Goal: Information Seeking & Learning: Learn about a topic

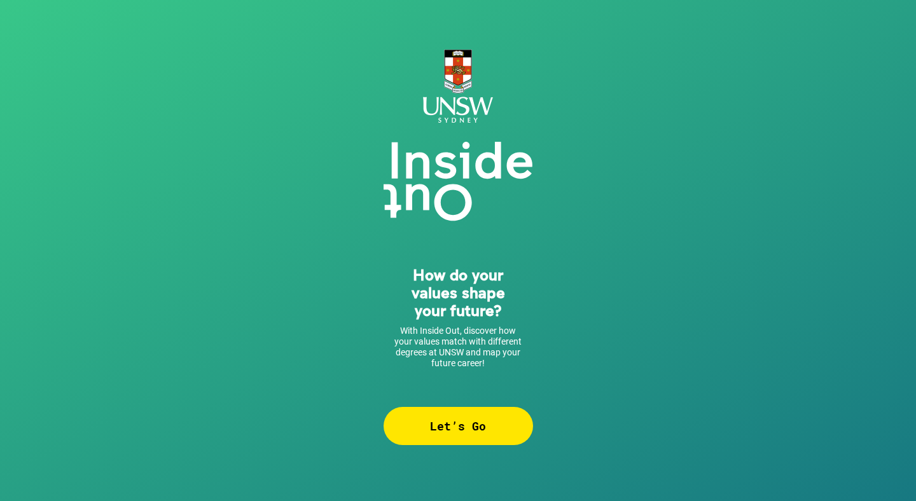
click at [448, 421] on div "Let’s Go" at bounding box center [458, 426] width 149 height 38
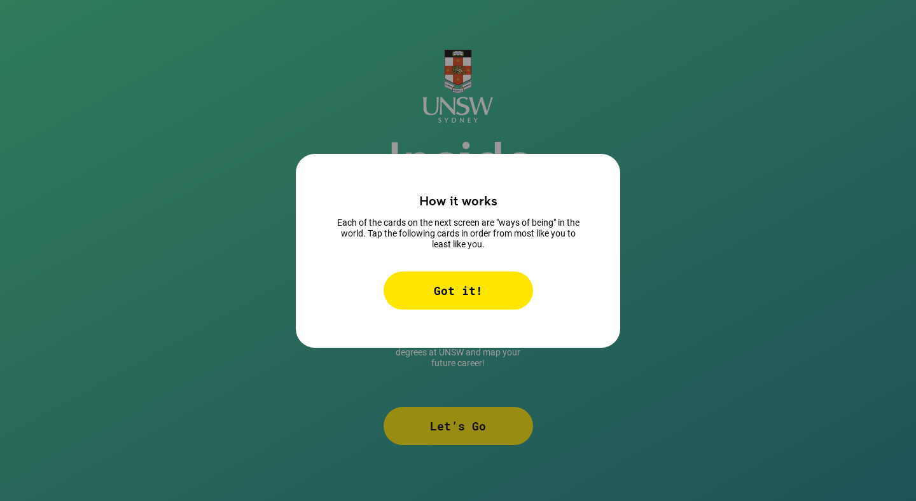
click at [468, 288] on div "Got it!" at bounding box center [458, 291] width 149 height 38
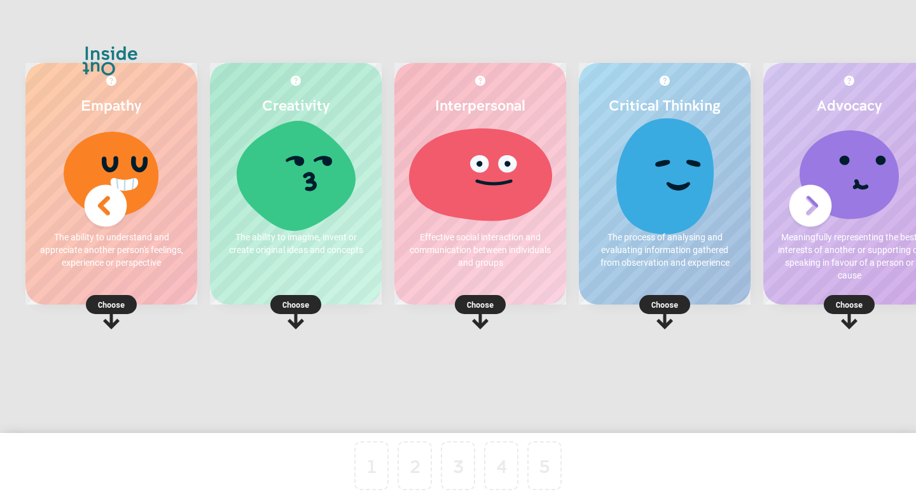
click at [294, 317] on icon at bounding box center [296, 319] width 17 height 20
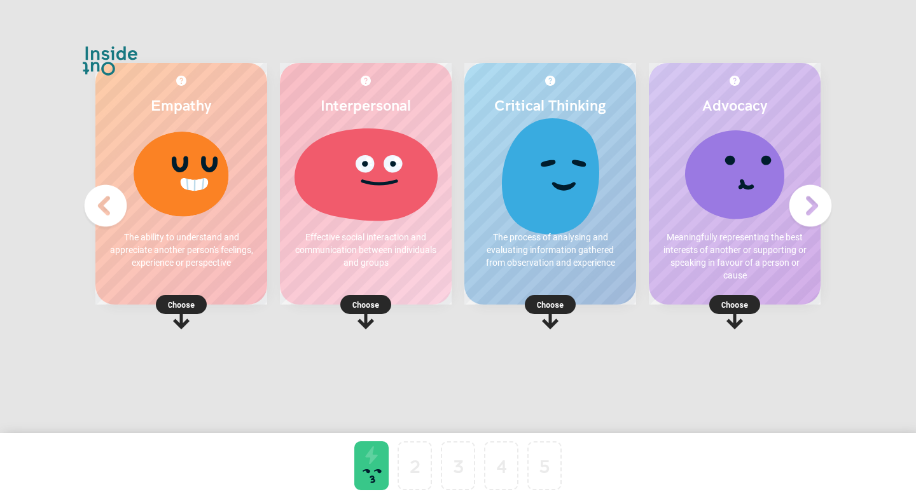
scroll to position [0, 27]
click at [338, 303] on p "Choose" at bounding box center [366, 304] width 172 height 13
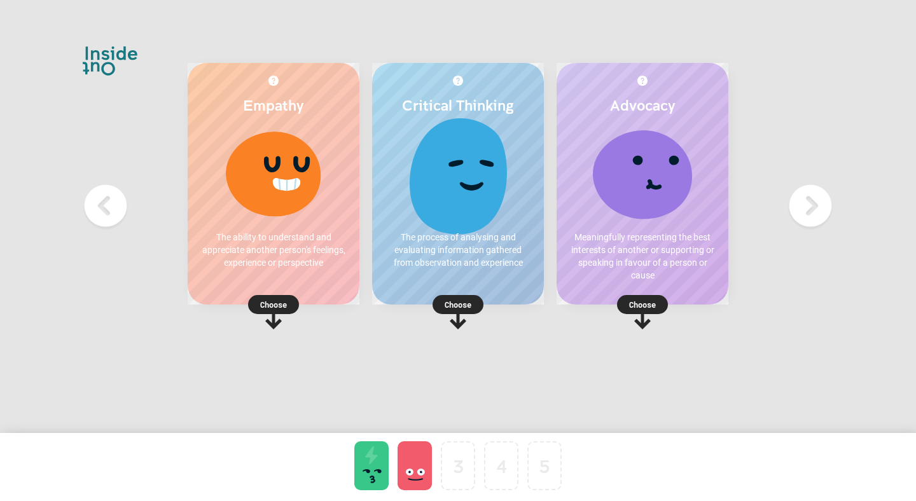
scroll to position [0, 46]
click at [422, 307] on p "Choose" at bounding box center [458, 304] width 172 height 13
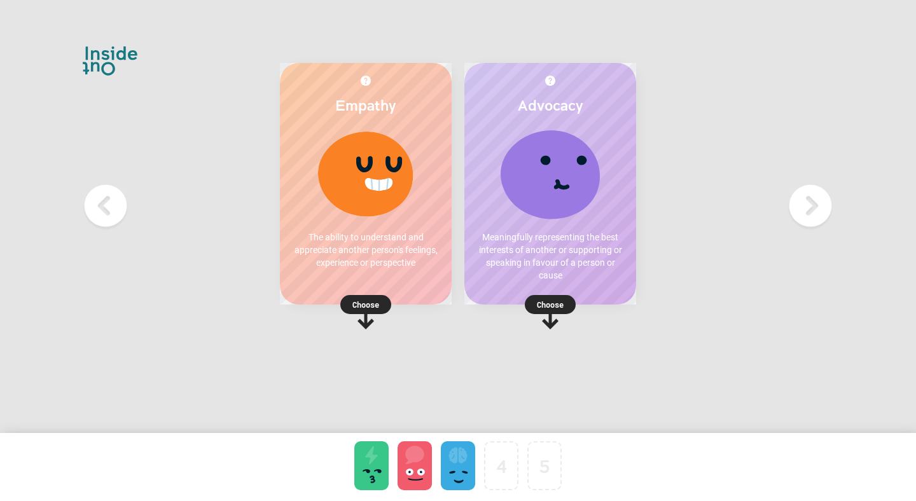
scroll to position [0, 27]
click at [336, 303] on p "Choose" at bounding box center [366, 304] width 172 height 13
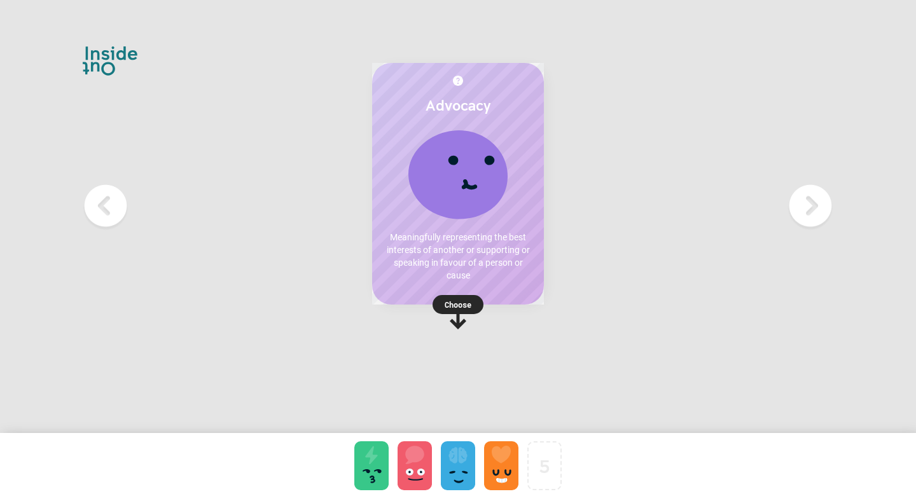
click at [468, 302] on p "Choose" at bounding box center [458, 304] width 172 height 13
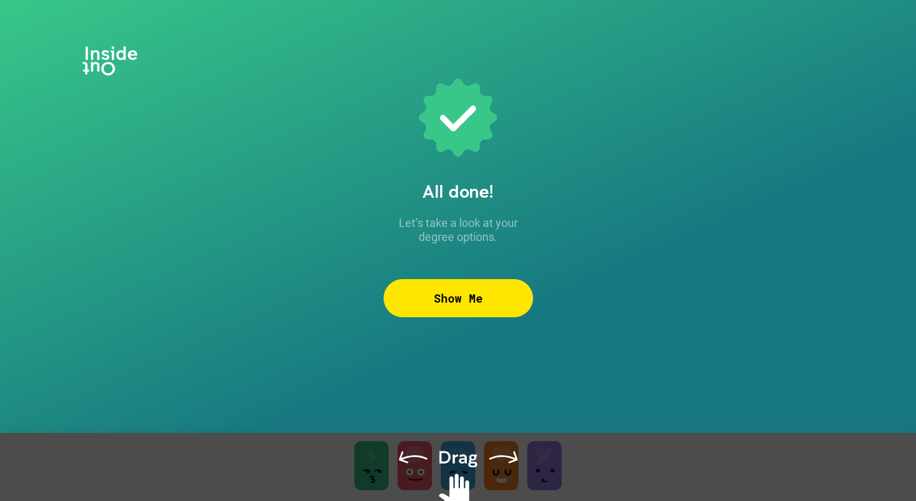
drag, startPoint x: 452, startPoint y: 464, endPoint x: 503, endPoint y: 464, distance: 50.3
click at [503, 464] on div at bounding box center [458, 483] width 916 height 100
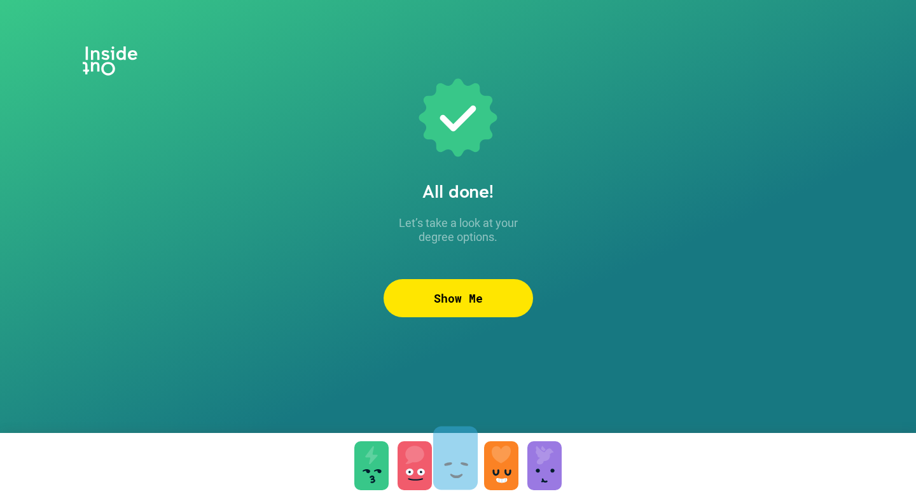
drag, startPoint x: 452, startPoint y: 478, endPoint x: 450, endPoint y: 471, distance: 7.4
click at [463, 307] on div "Show Me" at bounding box center [458, 298] width 149 height 38
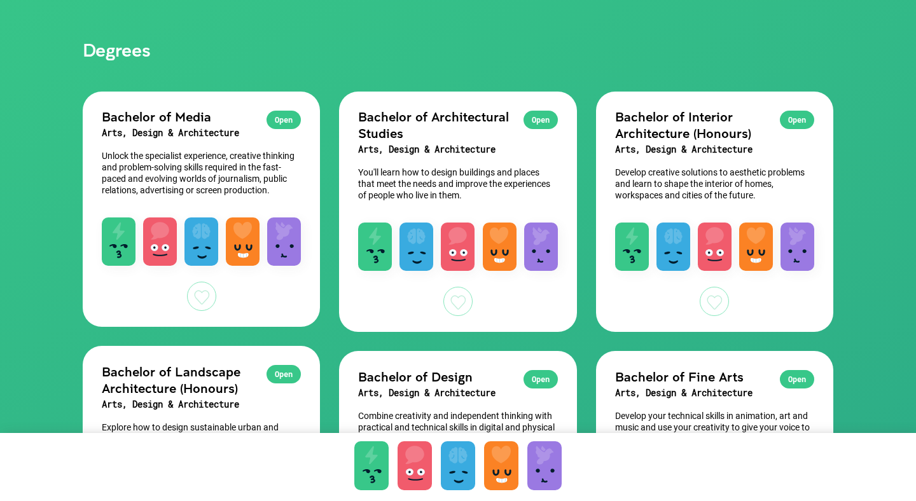
scroll to position [88, 0]
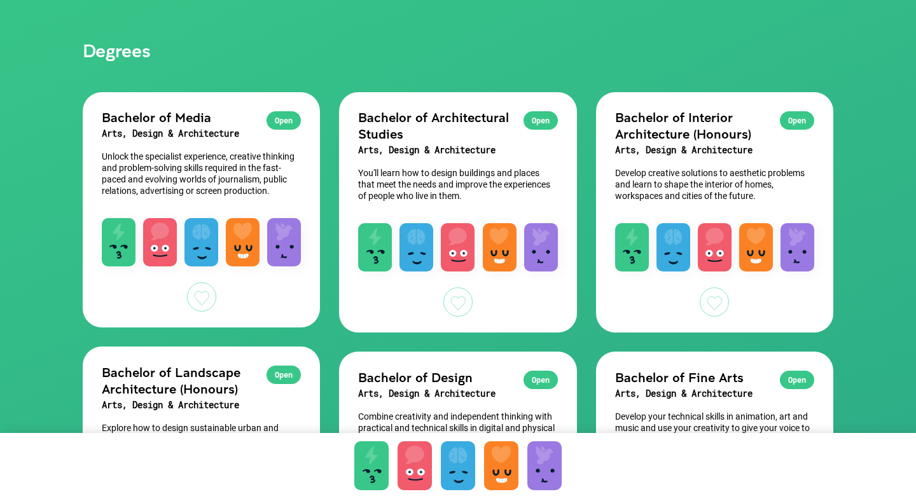
click at [200, 296] on div at bounding box center [201, 296] width 29 height 29
click at [721, 295] on div at bounding box center [714, 302] width 29 height 29
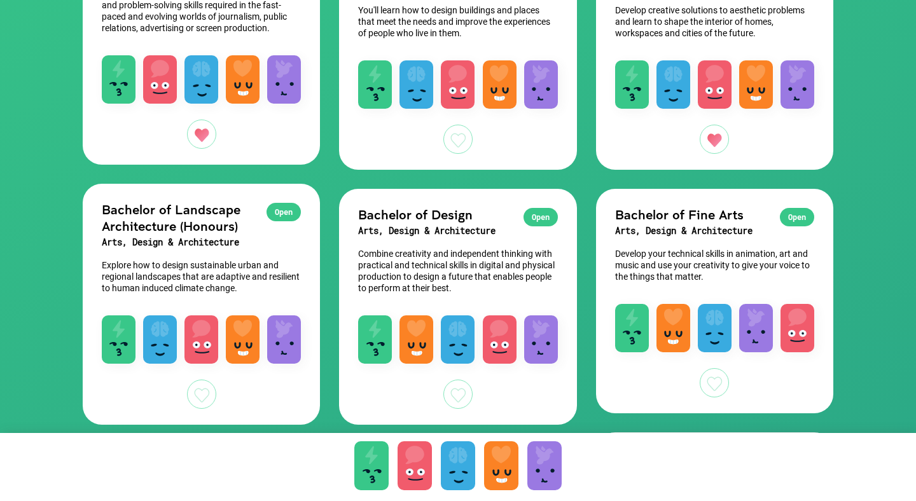
scroll to position [254, 0]
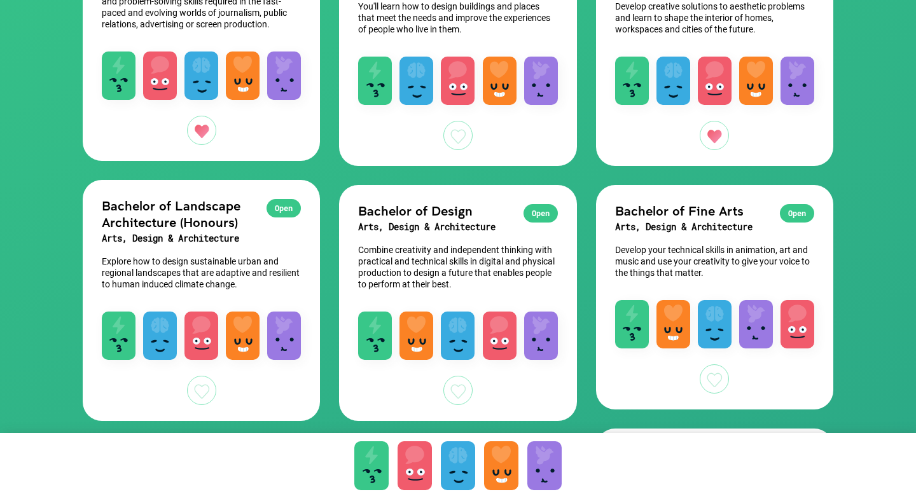
click at [719, 383] on div at bounding box center [714, 378] width 29 height 29
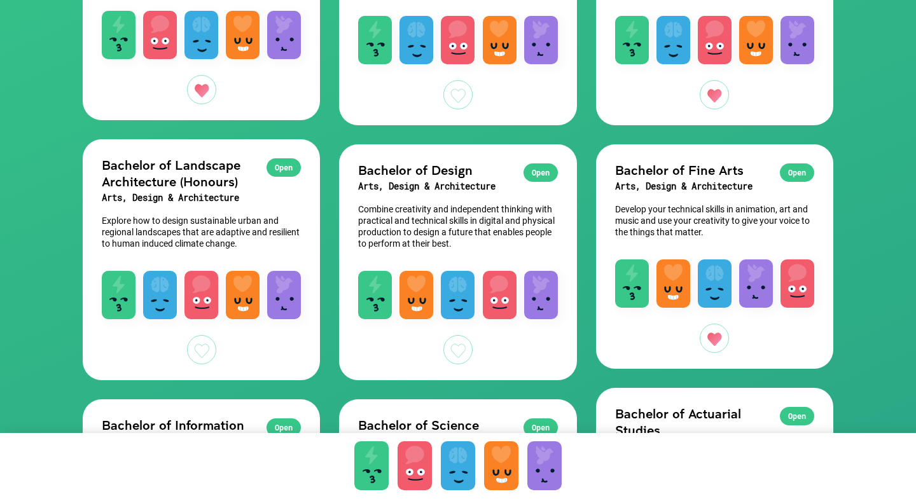
click at [460, 357] on div at bounding box center [457, 349] width 29 height 29
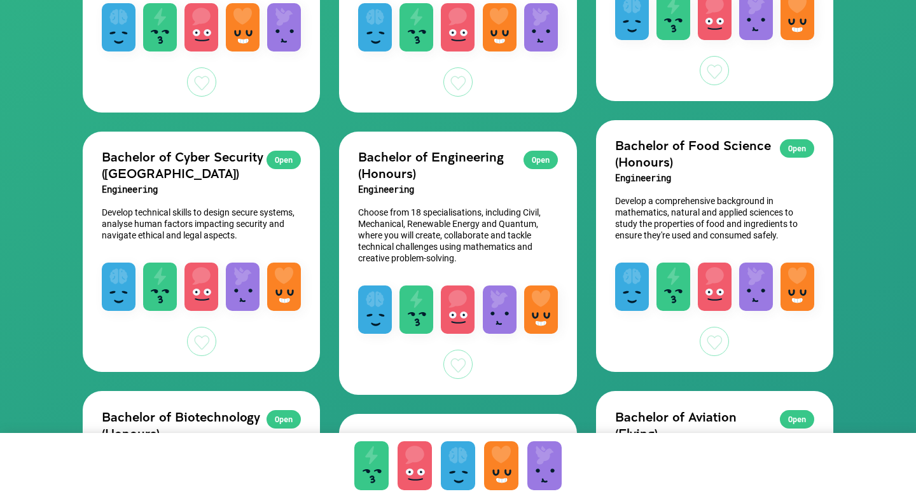
scroll to position [836, 0]
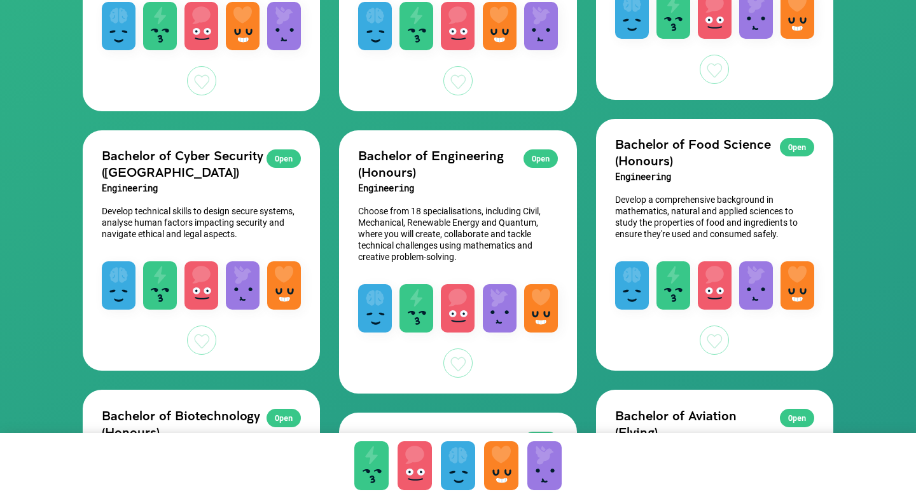
click at [713, 343] on div at bounding box center [714, 340] width 29 height 29
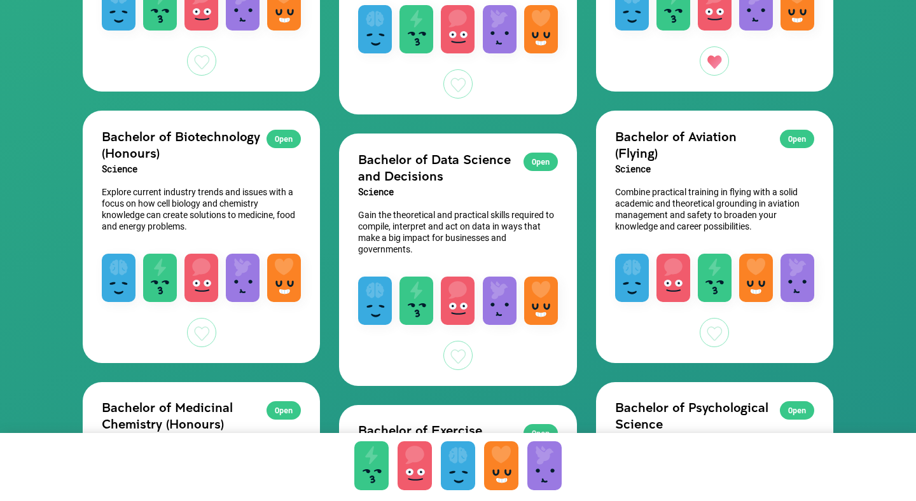
scroll to position [1116, 0]
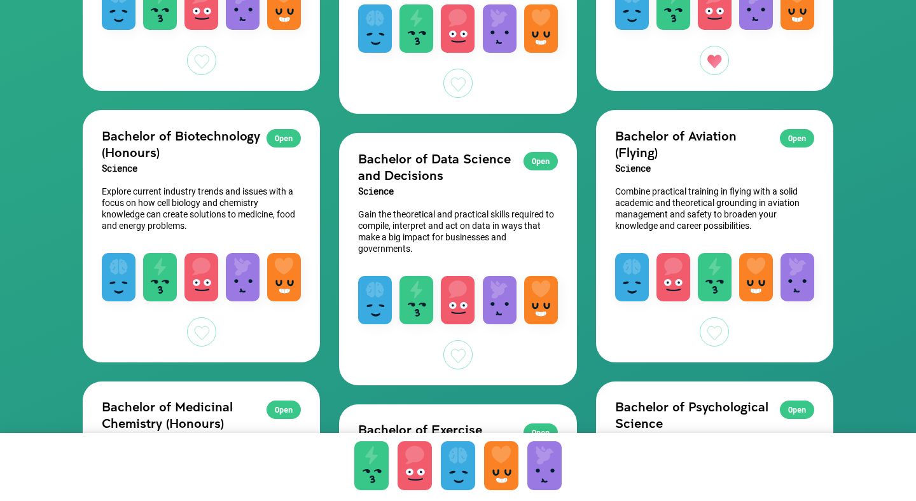
click at [195, 337] on div at bounding box center [201, 331] width 29 height 29
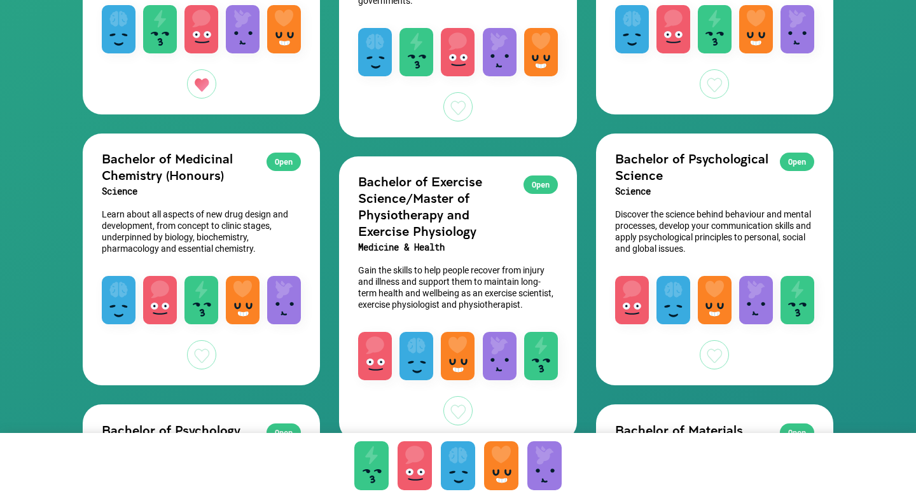
scroll to position [1370, 0]
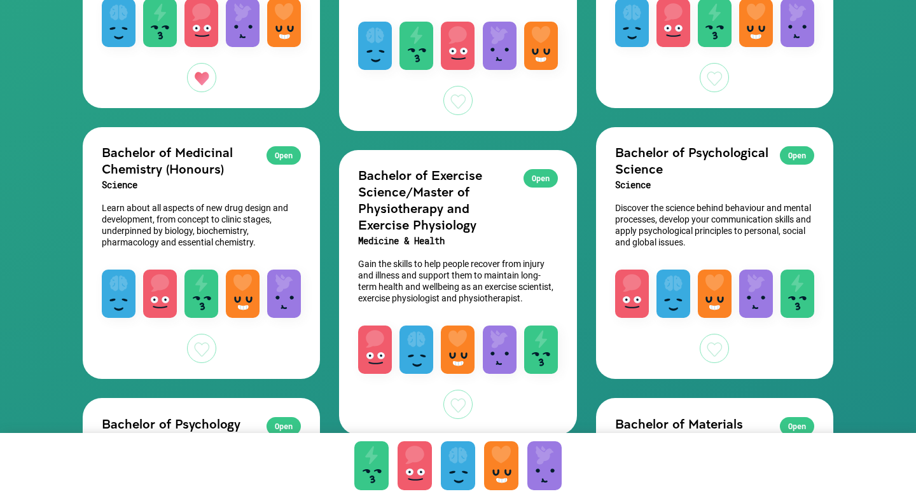
click at [702, 338] on div at bounding box center [714, 348] width 29 height 29
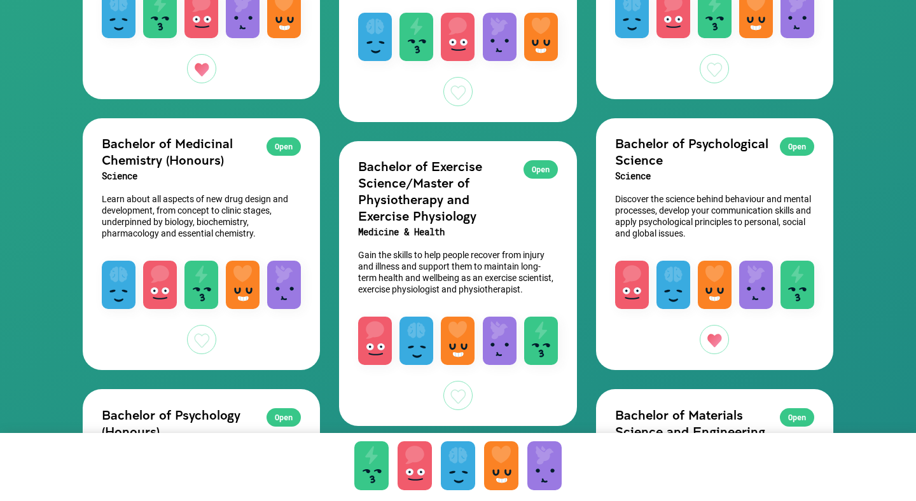
scroll to position [1380, 0]
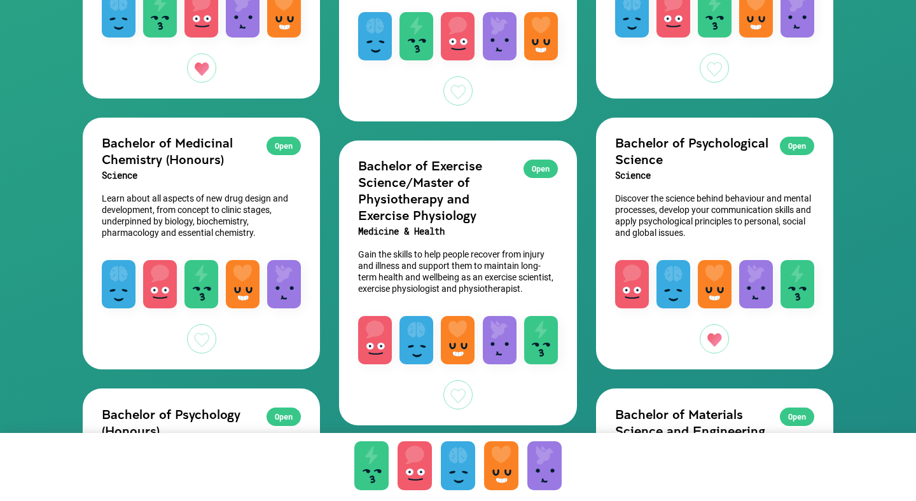
click at [452, 392] on div at bounding box center [457, 394] width 29 height 29
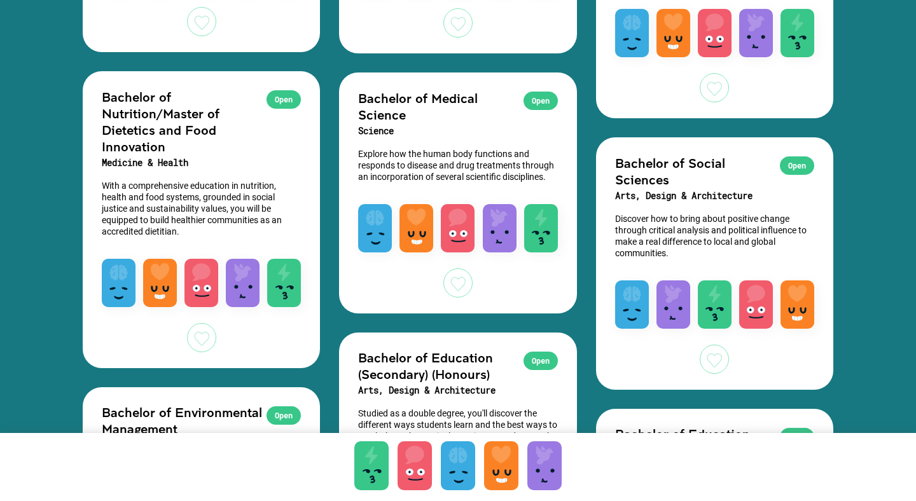
scroll to position [3060, 0]
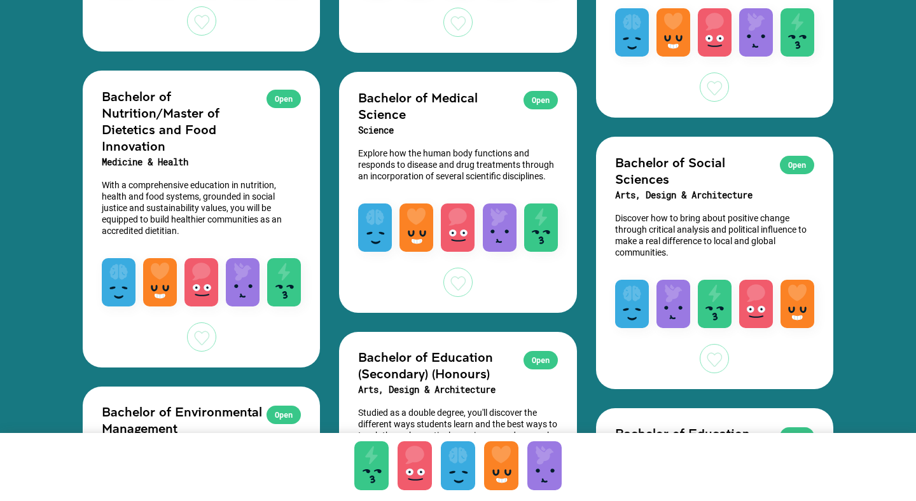
click at [192, 342] on div at bounding box center [201, 337] width 29 height 29
click at [726, 350] on div at bounding box center [714, 358] width 29 height 29
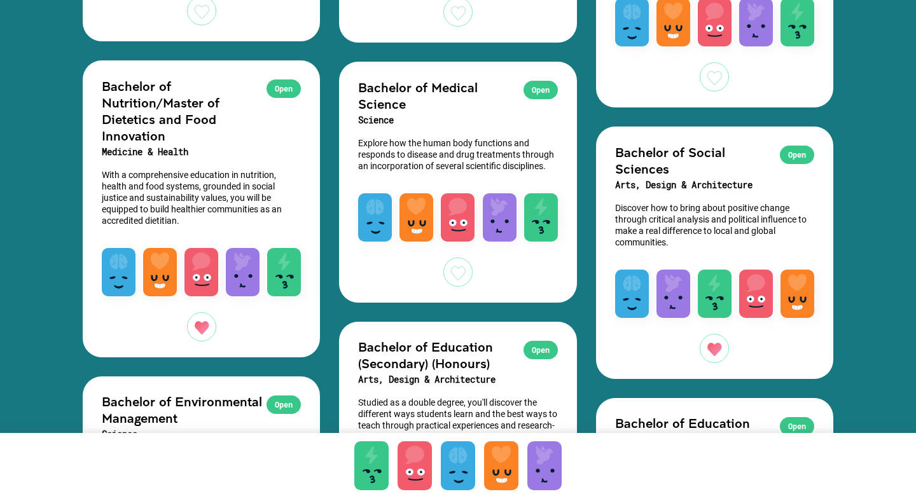
scroll to position [3055, 0]
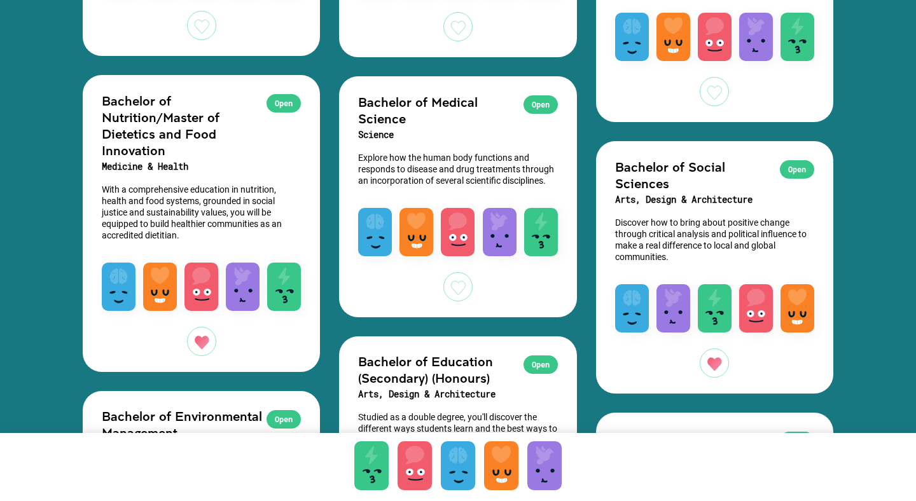
click at [280, 109] on div "Open" at bounding box center [284, 103] width 34 height 18
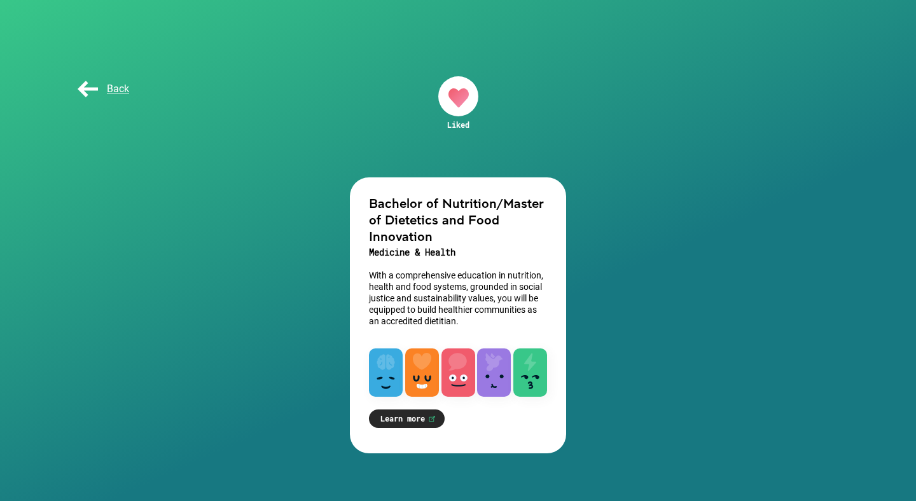
click at [403, 420] on link "Learn more" at bounding box center [407, 419] width 76 height 18
click at [116, 91] on span "Back" at bounding box center [102, 89] width 54 height 12
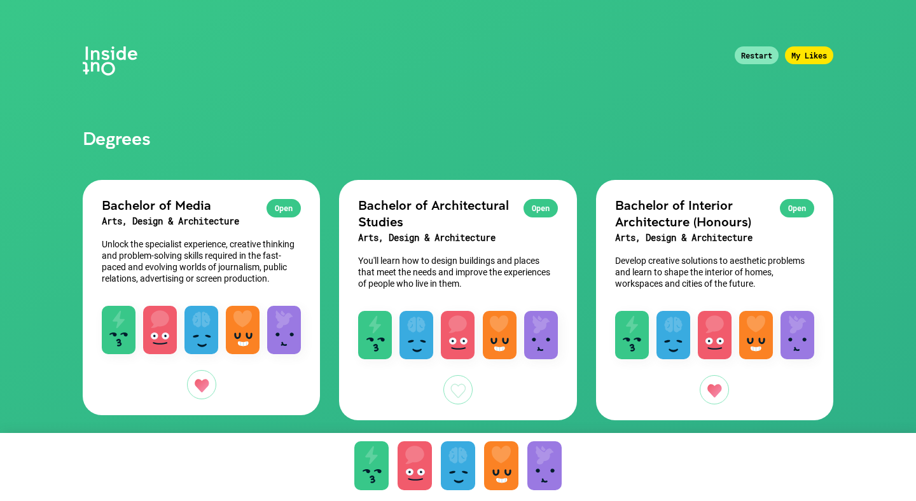
click at [274, 212] on div "Open" at bounding box center [284, 208] width 34 height 18
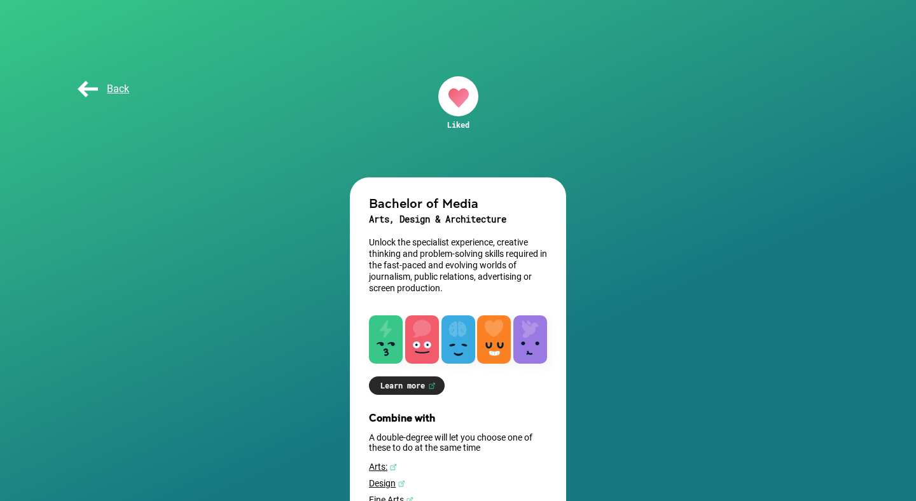
click at [401, 387] on link "Learn more" at bounding box center [407, 386] width 76 height 18
